Goal: Navigation & Orientation: Find specific page/section

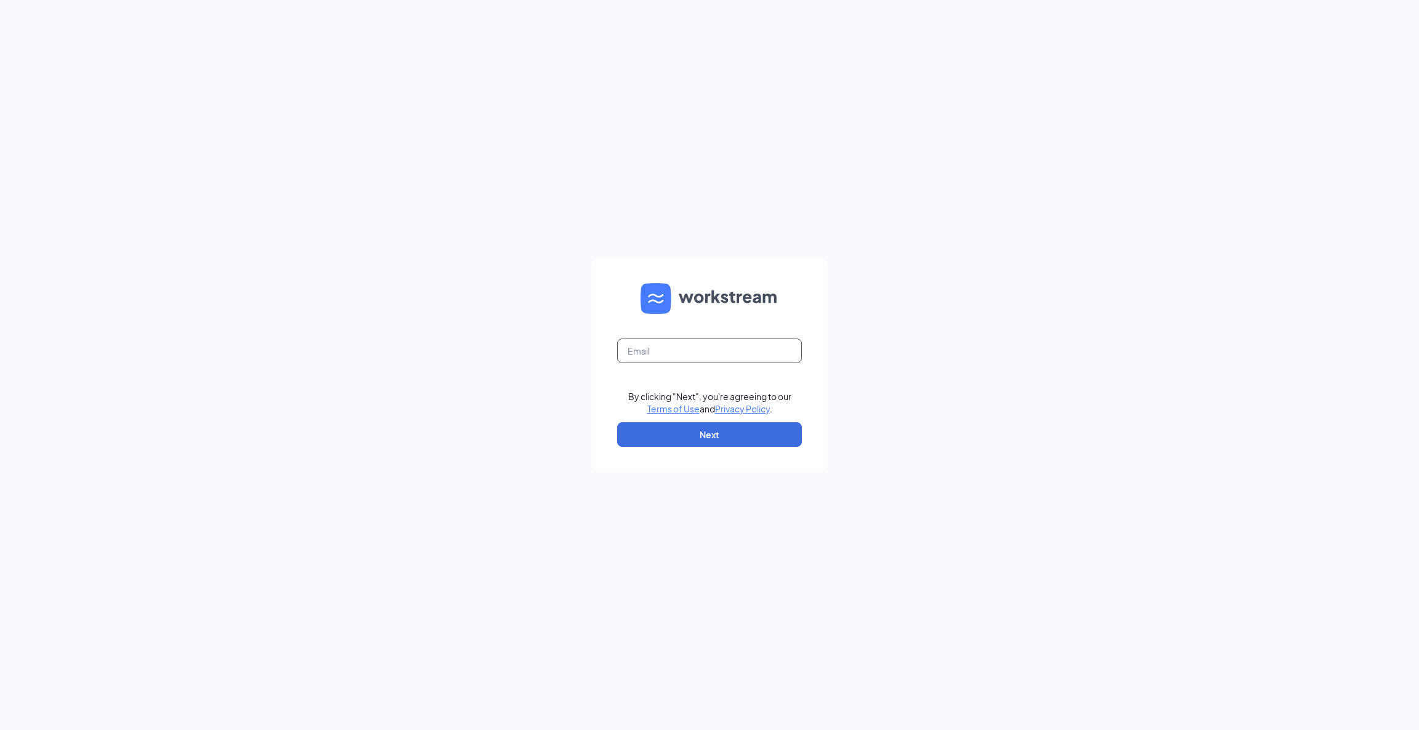
click at [778, 352] on input "text" at bounding box center [709, 351] width 185 height 25
type input "admin2016@seniorhelpers.com"
click at [725, 435] on button "Next" at bounding box center [709, 434] width 185 height 25
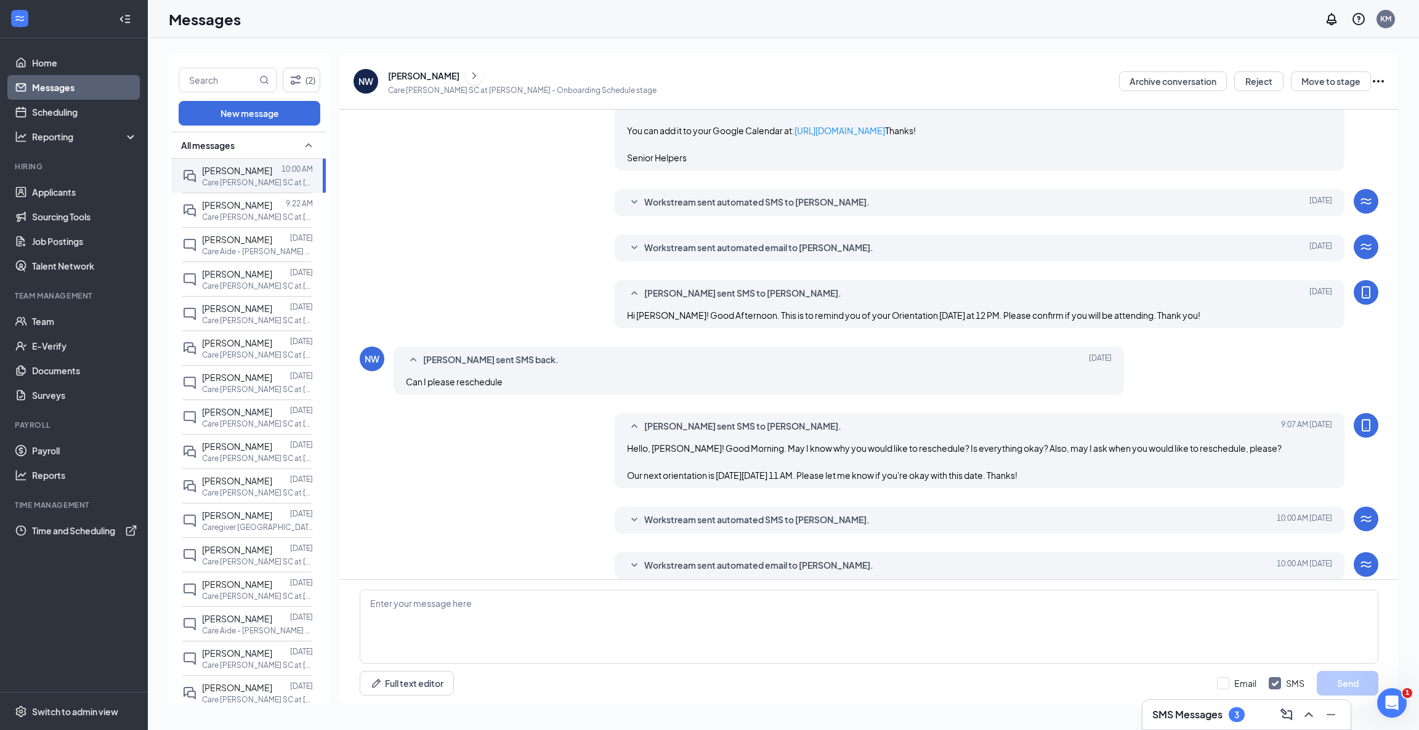
scroll to position [446, 0]
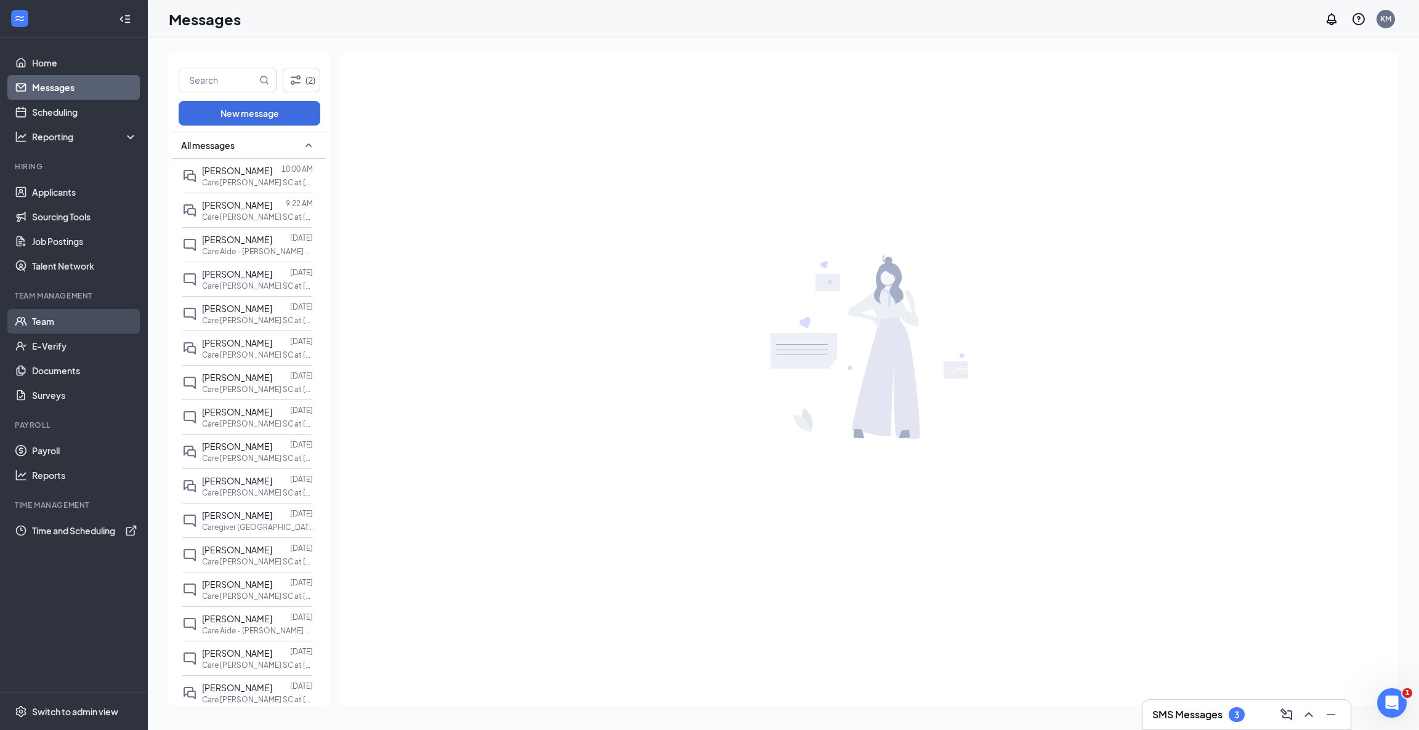
click at [34, 320] on link "Team" at bounding box center [84, 321] width 105 height 25
